Goal: Task Accomplishment & Management: Manage account settings

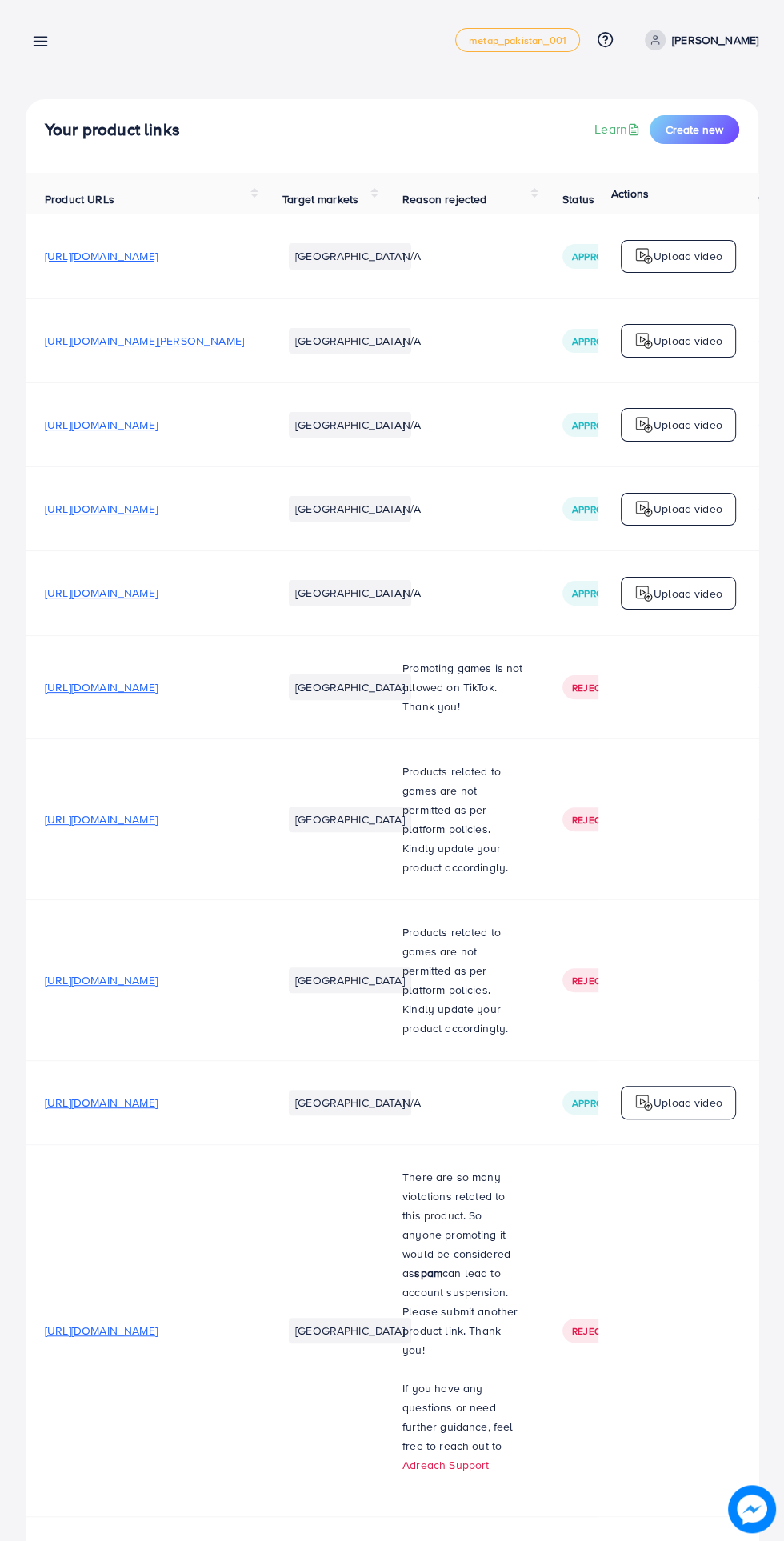
click at [40, 42] on line at bounding box center [40, 42] width 12 height 0
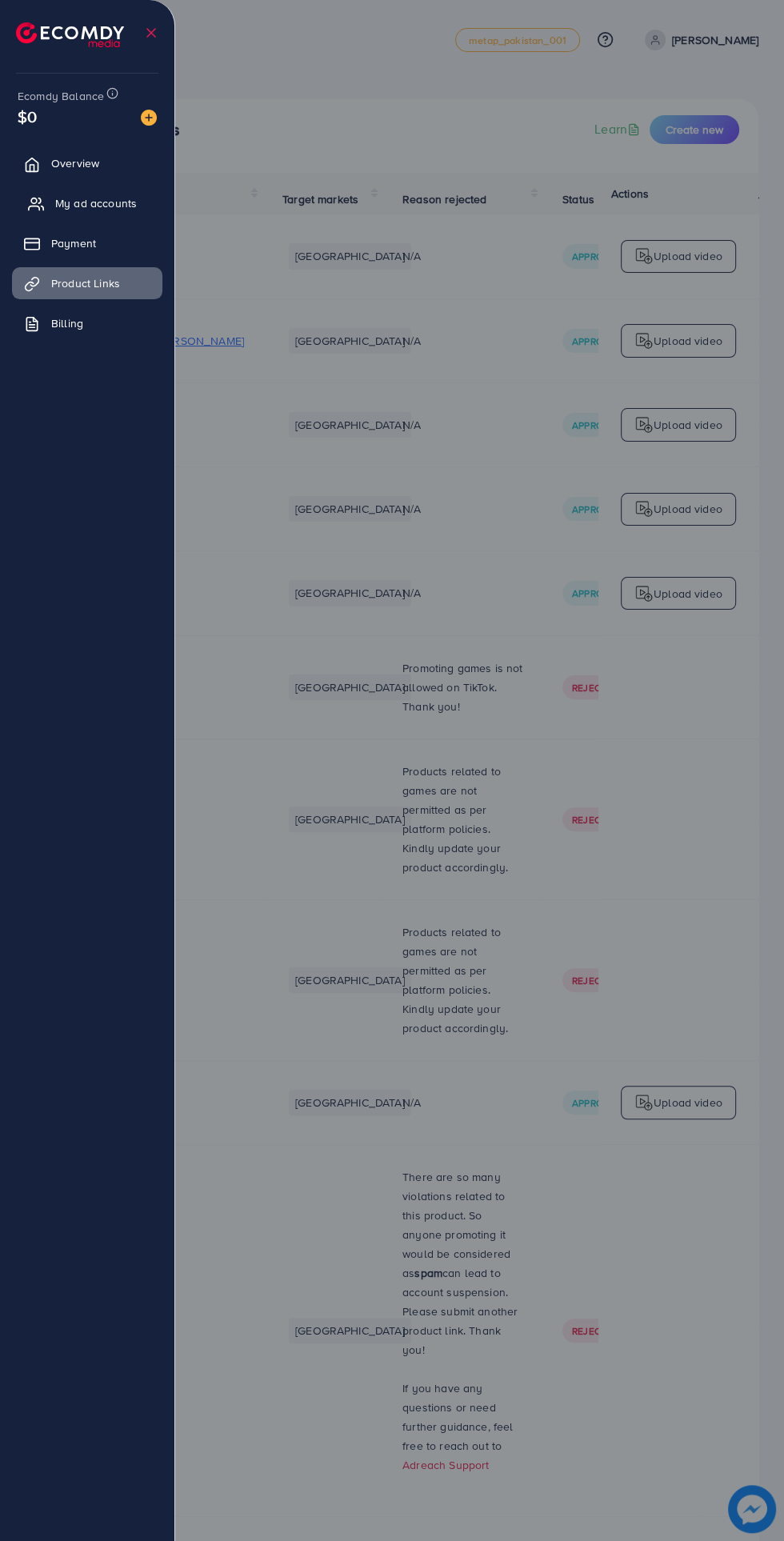
click at [99, 203] on span "My ad accounts" at bounding box center [95, 203] width 81 height 16
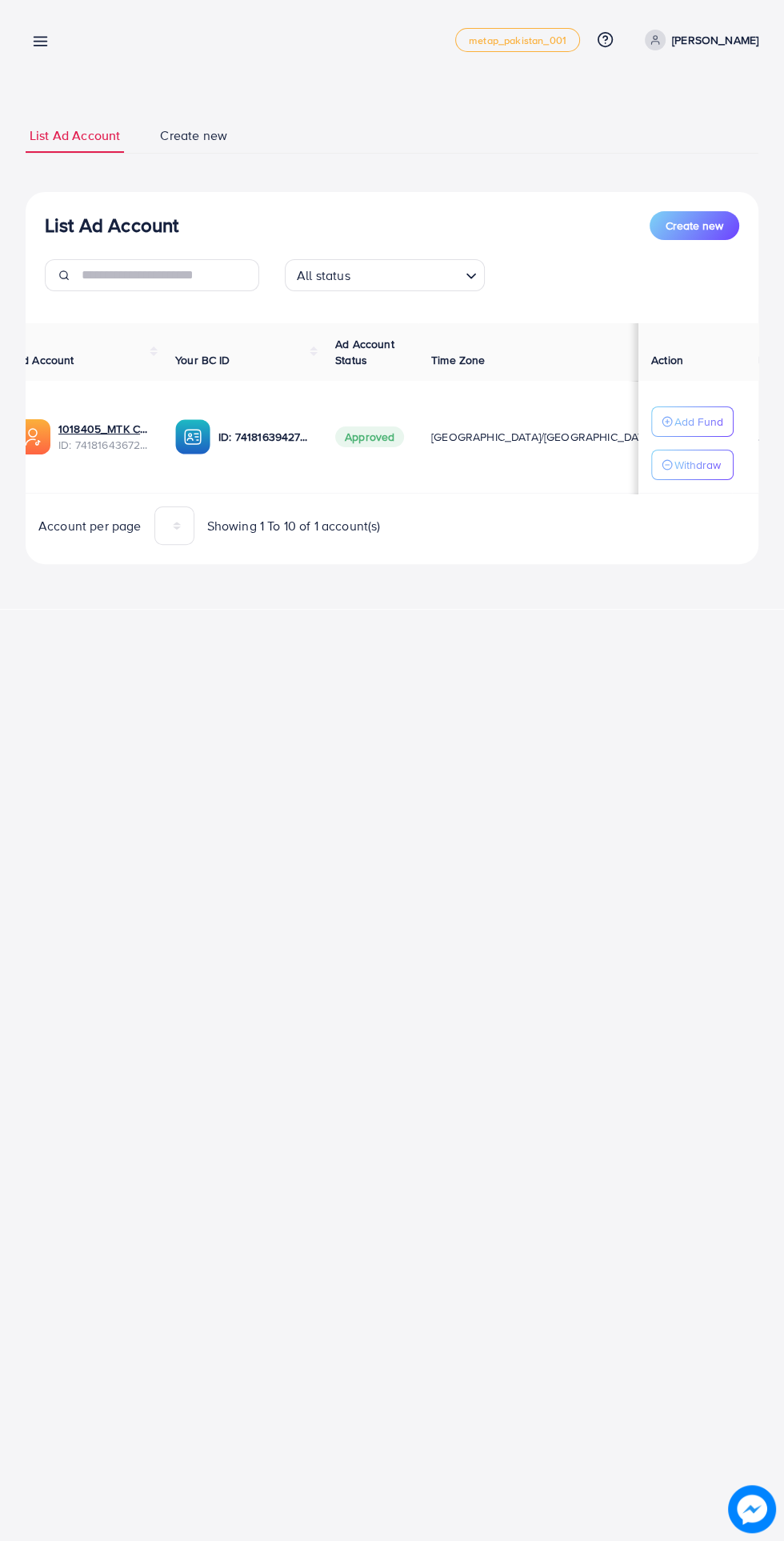
scroll to position [0, 26]
